Goal: Communication & Community: Ask a question

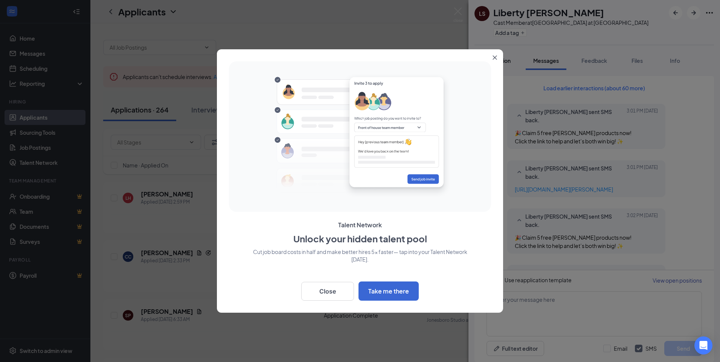
click at [494, 57] on icon "Close" at bounding box center [495, 58] width 4 height 4
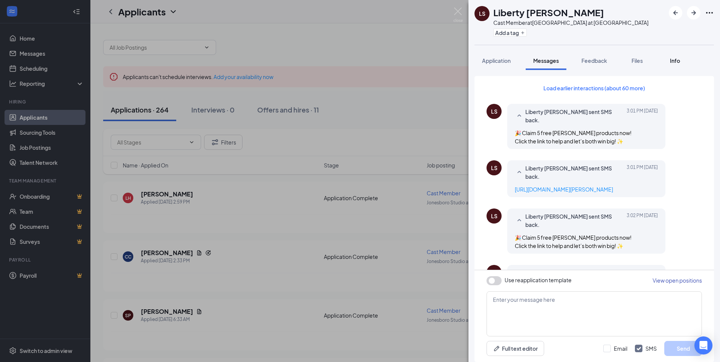
click at [675, 61] on span "Info" at bounding box center [675, 60] width 10 height 7
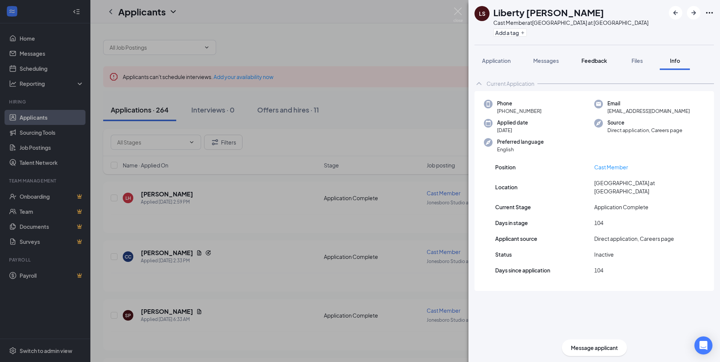
click at [601, 62] on span "Feedback" at bounding box center [594, 60] width 26 height 7
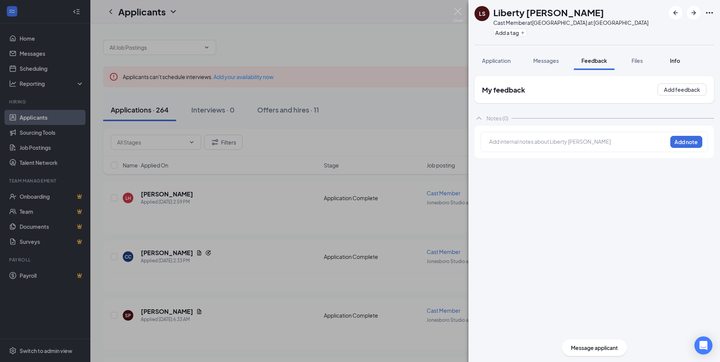
click at [674, 61] on span "Info" at bounding box center [675, 60] width 10 height 7
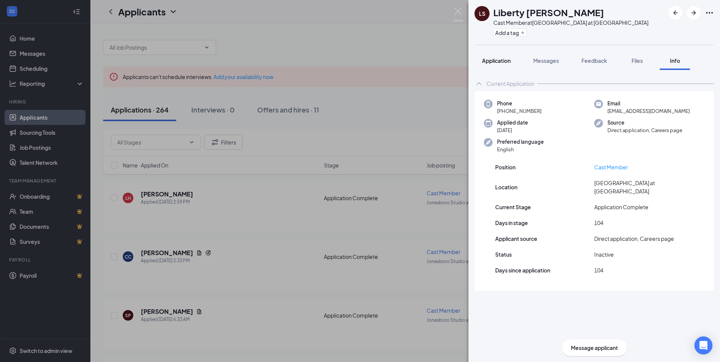
click at [500, 64] on div "Application" at bounding box center [496, 61] width 29 height 8
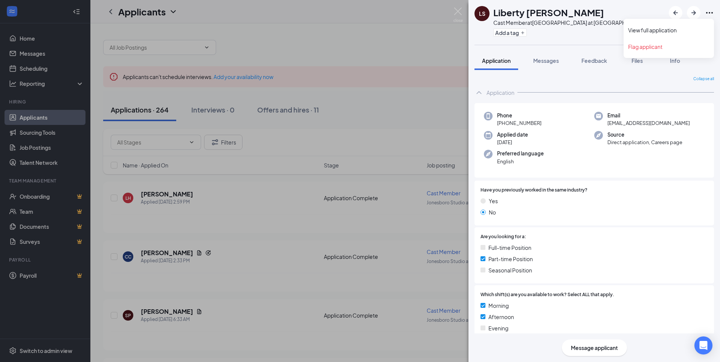
click at [709, 12] on icon "Ellipses" at bounding box center [709, 13] width 7 height 2
click at [672, 28] on link "View full application" at bounding box center [668, 30] width 81 height 8
click at [281, 51] on div "LS Liberty [PERSON_NAME] Cast Member at [GEOGRAPHIC_DATA] at [GEOGRAPHIC_DATA] …" at bounding box center [360, 181] width 720 height 362
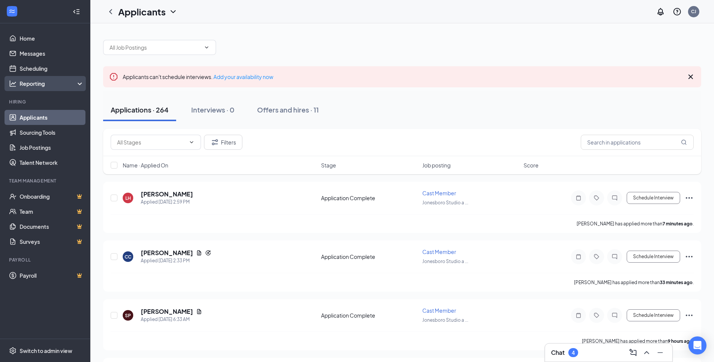
click at [43, 82] on div "Reporting" at bounding box center [52, 84] width 65 height 8
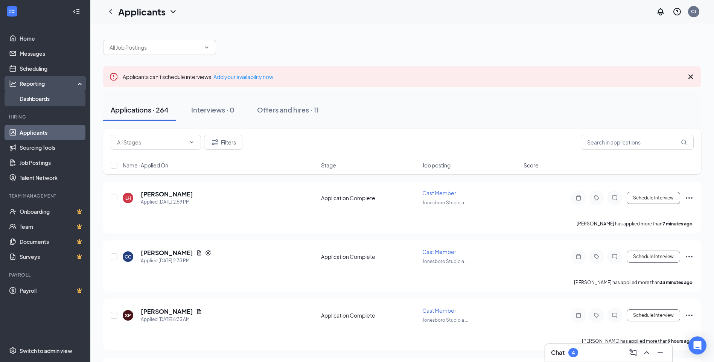
click at [46, 99] on link "Dashboards" at bounding box center [52, 98] width 64 height 15
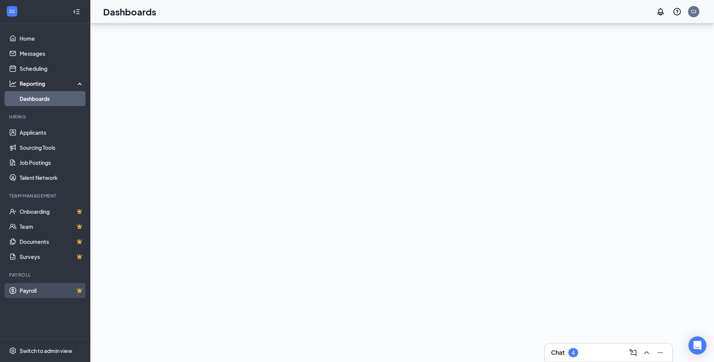
scroll to position [73, 0]
click at [52, 351] on div "Switch to admin view" at bounding box center [46, 351] width 53 height 8
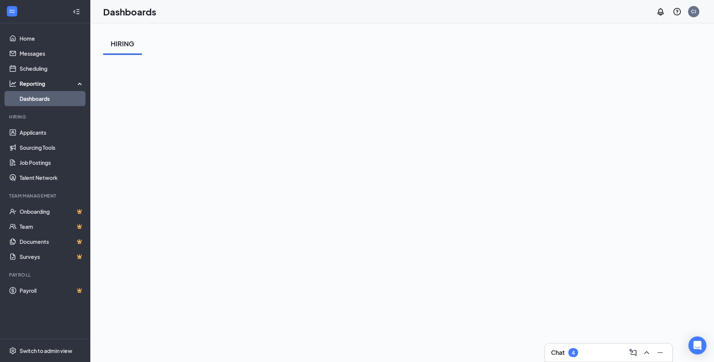
click at [9, 11] on icon "WorkstreamLogo" at bounding box center [12, 12] width 8 height 8
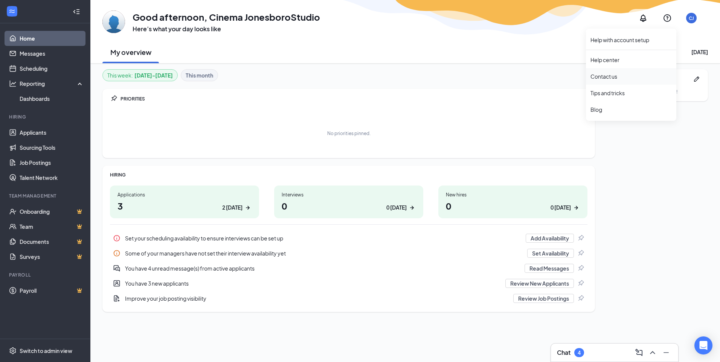
click at [599, 77] on div "Contact us" at bounding box center [630, 77] width 81 height 8
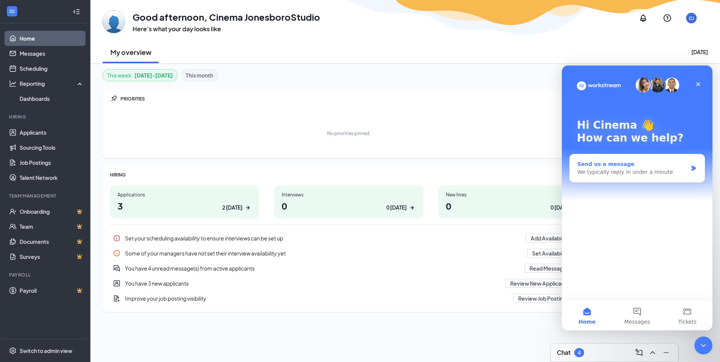
click at [625, 174] on div "We typically reply in under a minute" at bounding box center [632, 172] width 110 height 8
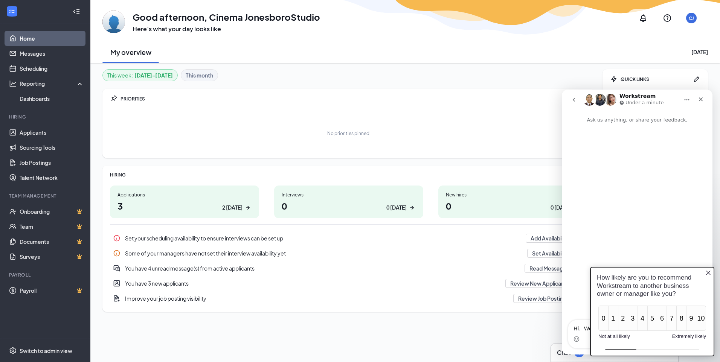
click at [707, 271] on icon "Close button" at bounding box center [708, 273] width 6 height 6
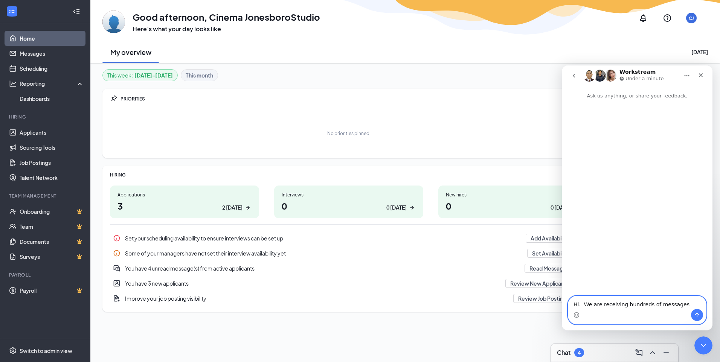
click at [682, 308] on textarea "Hi. We are receiving hundreds of messages" at bounding box center [637, 302] width 138 height 13
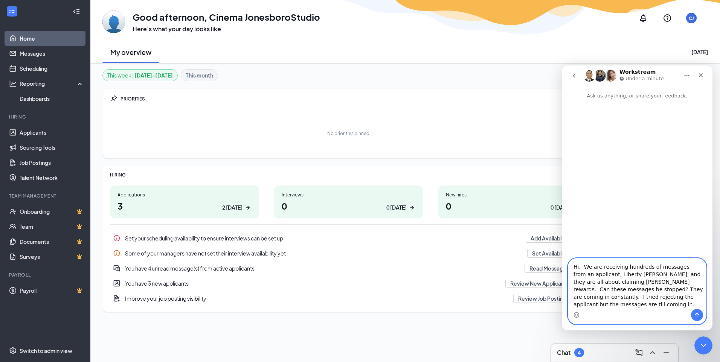
type textarea "Hi. We are receiving hundreds of messages from an applicant, Liberty [PERSON_NA…"
click at [695, 313] on icon "Send a message…" at bounding box center [697, 315] width 6 height 6
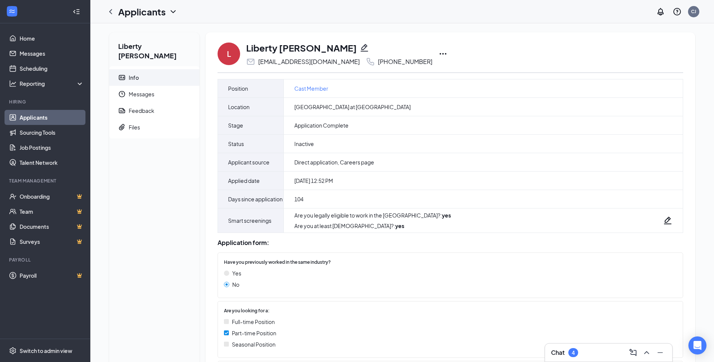
click at [440, 54] on icon "Ellipses" at bounding box center [443, 54] width 7 height 2
click at [426, 143] on p "Reject" at bounding box center [445, 143] width 65 height 8
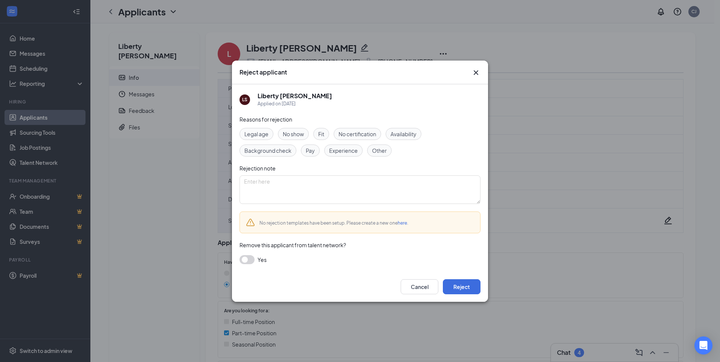
click at [244, 259] on button "button" at bounding box center [246, 259] width 15 height 9
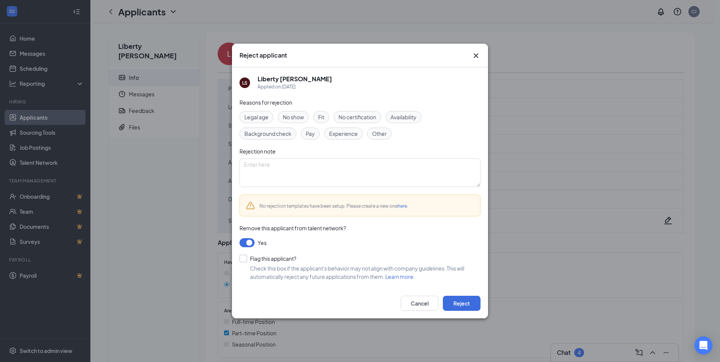
click at [243, 259] on input "Flag this applicant?" at bounding box center [267, 259] width 57 height 8
checkbox input "true"
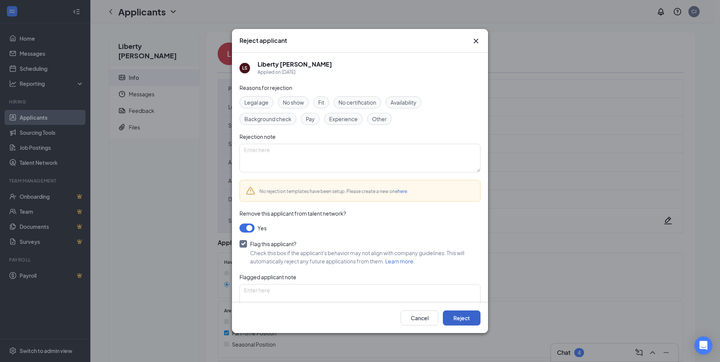
click at [466, 318] on button "Reject" at bounding box center [462, 318] width 38 height 15
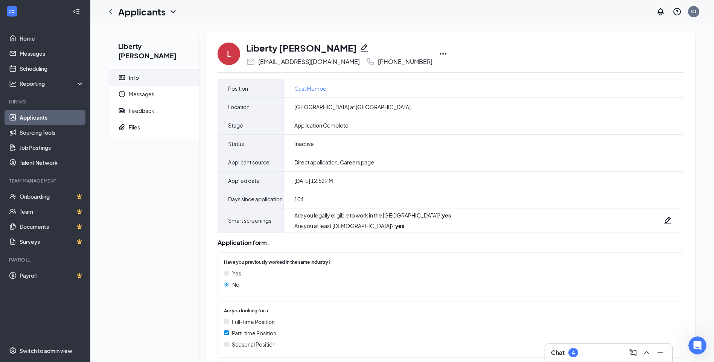
click at [587, 349] on div "Chat 4" at bounding box center [608, 353] width 115 height 12
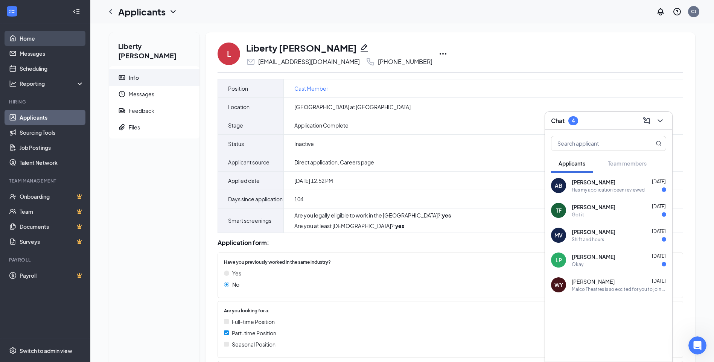
click at [25, 37] on link "Home" at bounding box center [52, 38] width 64 height 15
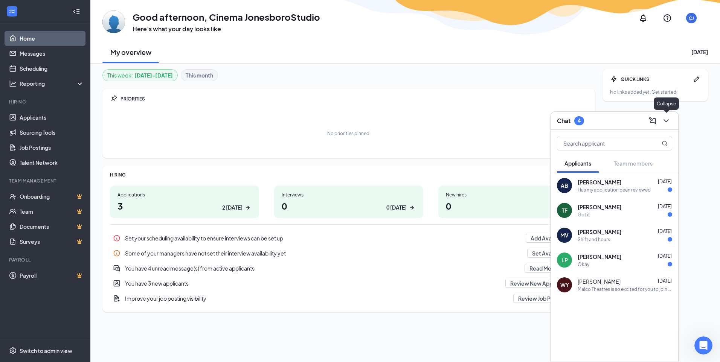
click at [669, 121] on icon "ChevronDown" at bounding box center [665, 120] width 9 height 9
